Goal: Communication & Community: Answer question/provide support

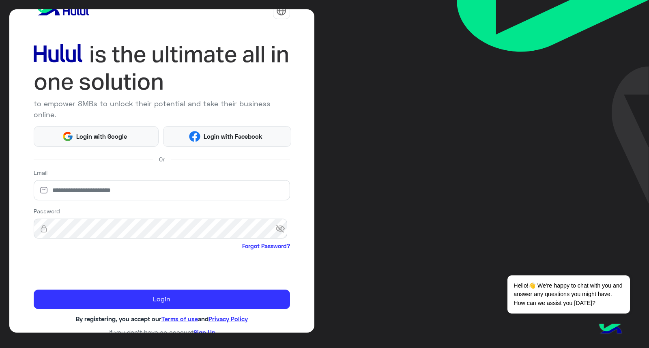
scroll to position [24, 0]
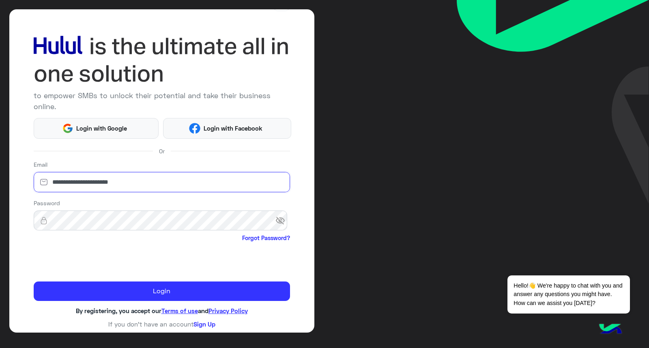
click at [163, 182] on input "**********" at bounding box center [162, 182] width 256 height 20
paste input "*"
type input "**********"
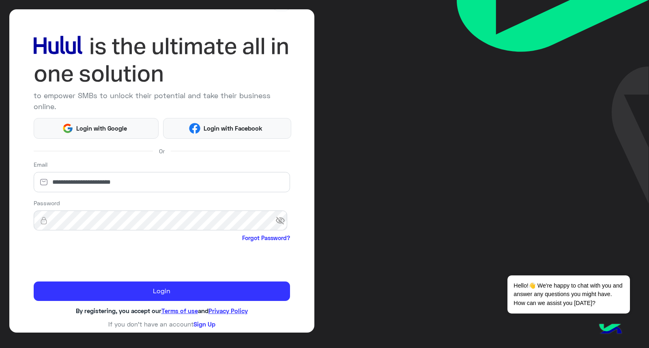
click at [157, 207] on div "Password visibility_off Forgot Password?" at bounding box center [162, 221] width 256 height 45
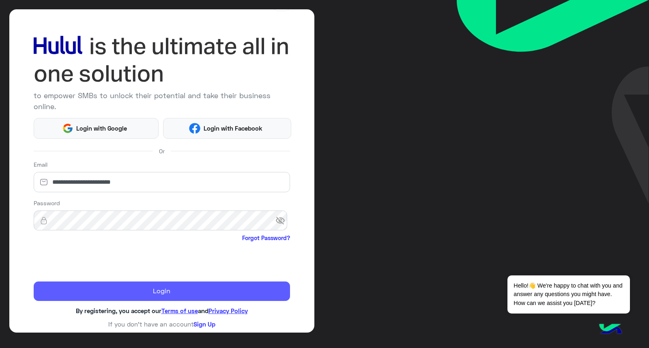
click at [157, 290] on button "Login" at bounding box center [162, 290] width 256 height 19
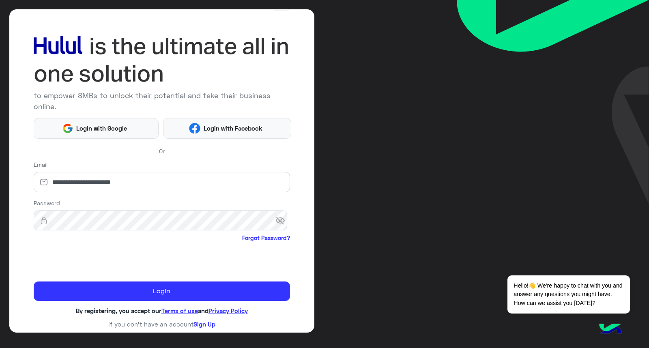
click at [281, 227] on span "visibility_off" at bounding box center [282, 220] width 15 height 15
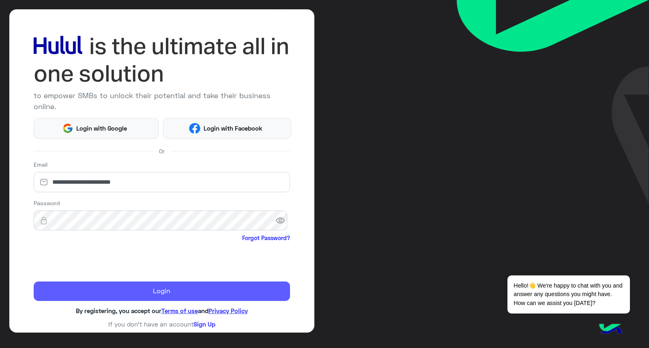
click at [167, 292] on button "Login" at bounding box center [162, 290] width 256 height 19
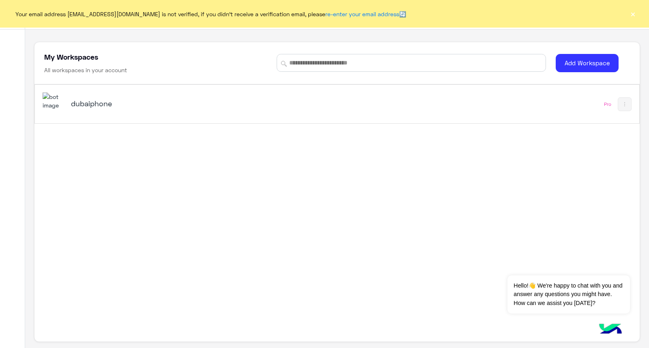
click at [482, 107] on div "dubaiphone Pro" at bounding box center [337, 104] width 604 height 39
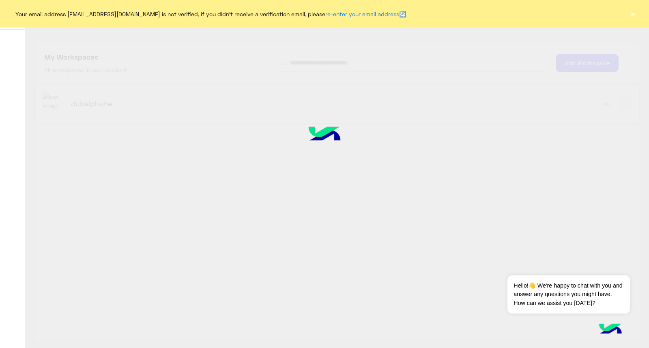
click at [631, 12] on button "×" at bounding box center [632, 14] width 8 height 8
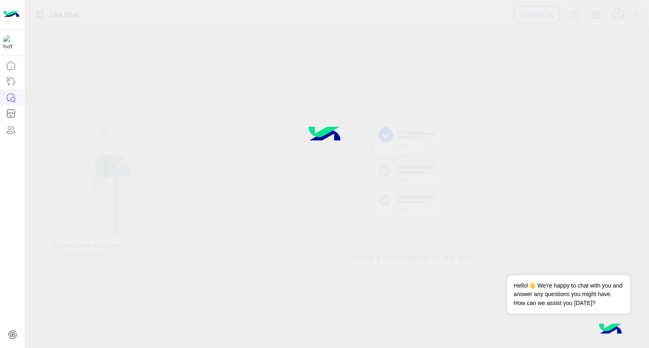
click at [415, 71] on div "Select a conversation on the left" at bounding box center [411, 191] width 476 height 322
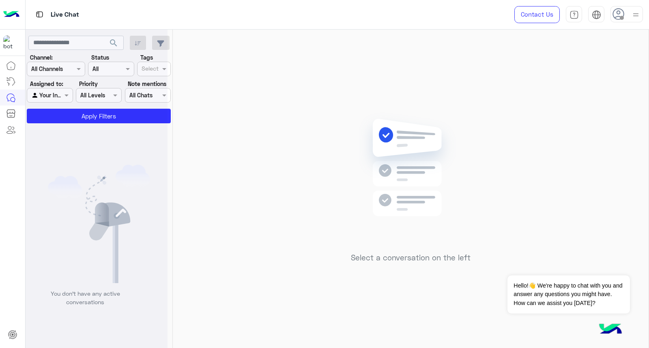
click at [635, 9] on div at bounding box center [636, 13] width 10 height 15
click at [613, 63] on label "Online" at bounding box center [592, 62] width 88 height 15
click at [392, 94] on div "Select a conversation on the left" at bounding box center [411, 191] width 476 height 322
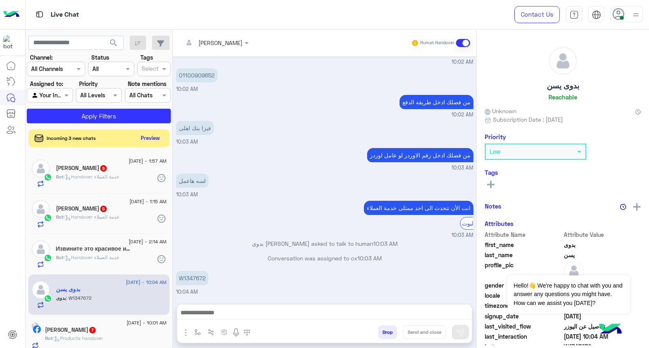
scroll to position [478, 0]
click at [255, 126] on div "فيزا بنك اهلى" at bounding box center [218, 128] width 84 height 14
click at [148, 132] on button "Preview" at bounding box center [150, 137] width 25 height 11
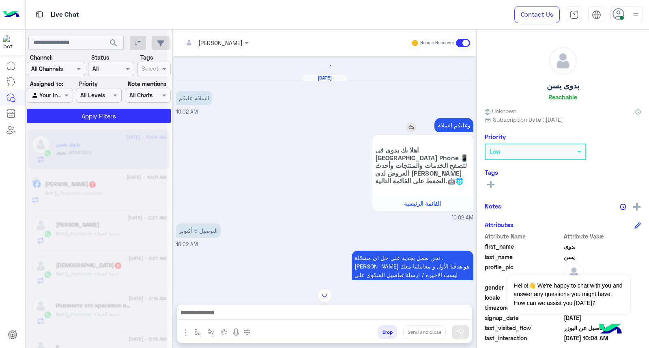
scroll to position [0, 0]
click at [633, 13] on img at bounding box center [636, 15] width 10 height 10
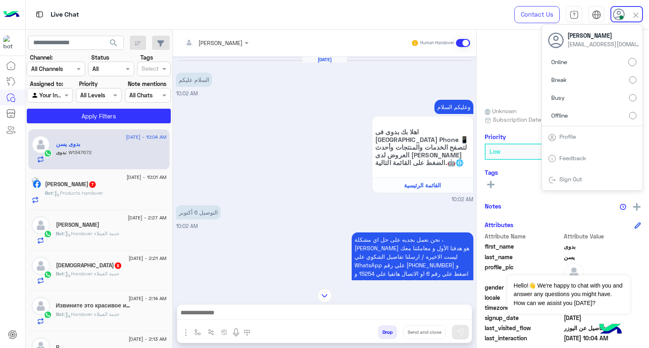
click at [625, 94] on label "Busy" at bounding box center [592, 97] width 88 height 15
click at [114, 42] on span "search" at bounding box center [114, 43] width 10 height 10
